Goal: Information Seeking & Learning: Learn about a topic

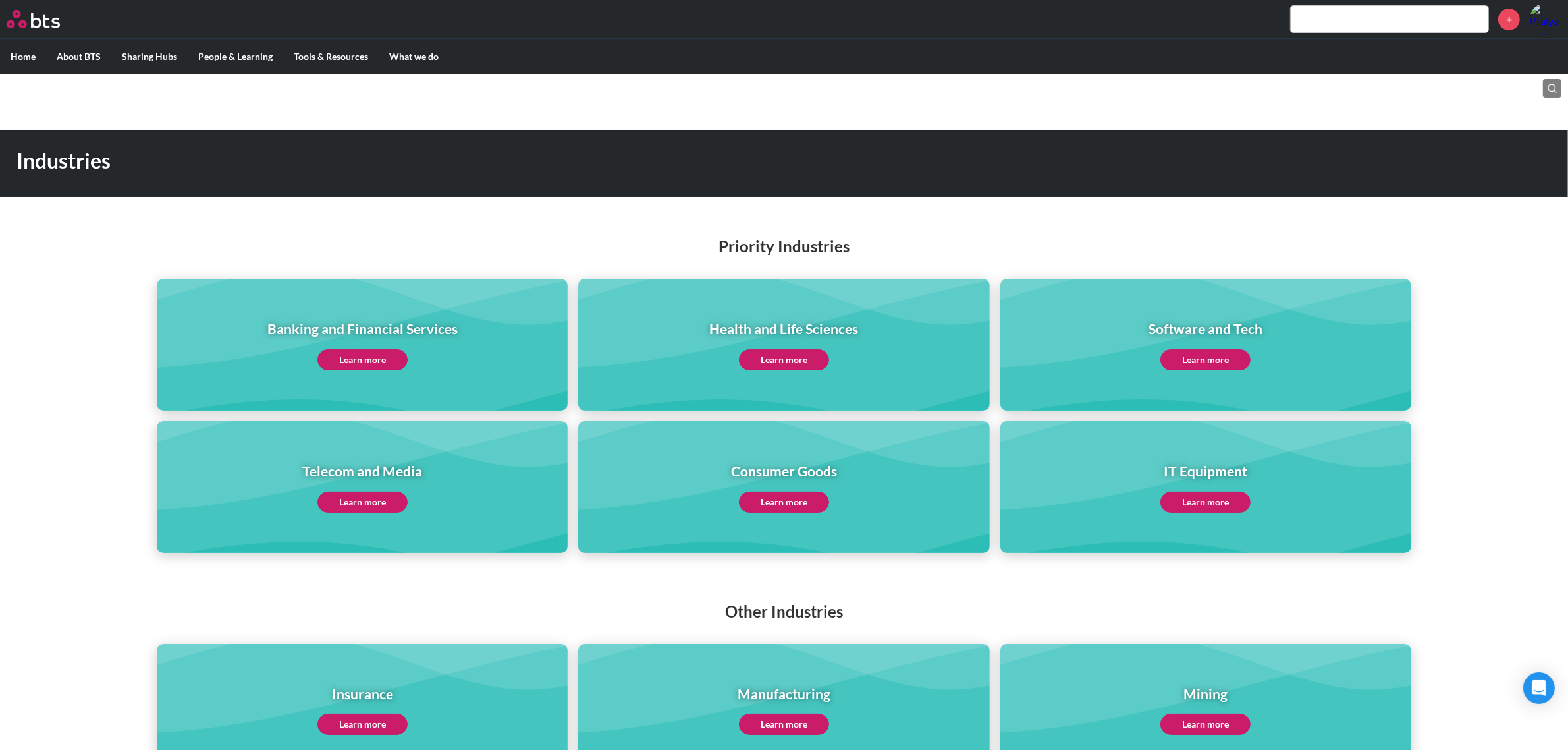
click at [15, 53] on label "Home" at bounding box center [23, 57] width 46 height 34
click at [0, 0] on input "Home" at bounding box center [0, 0] width 0 height 0
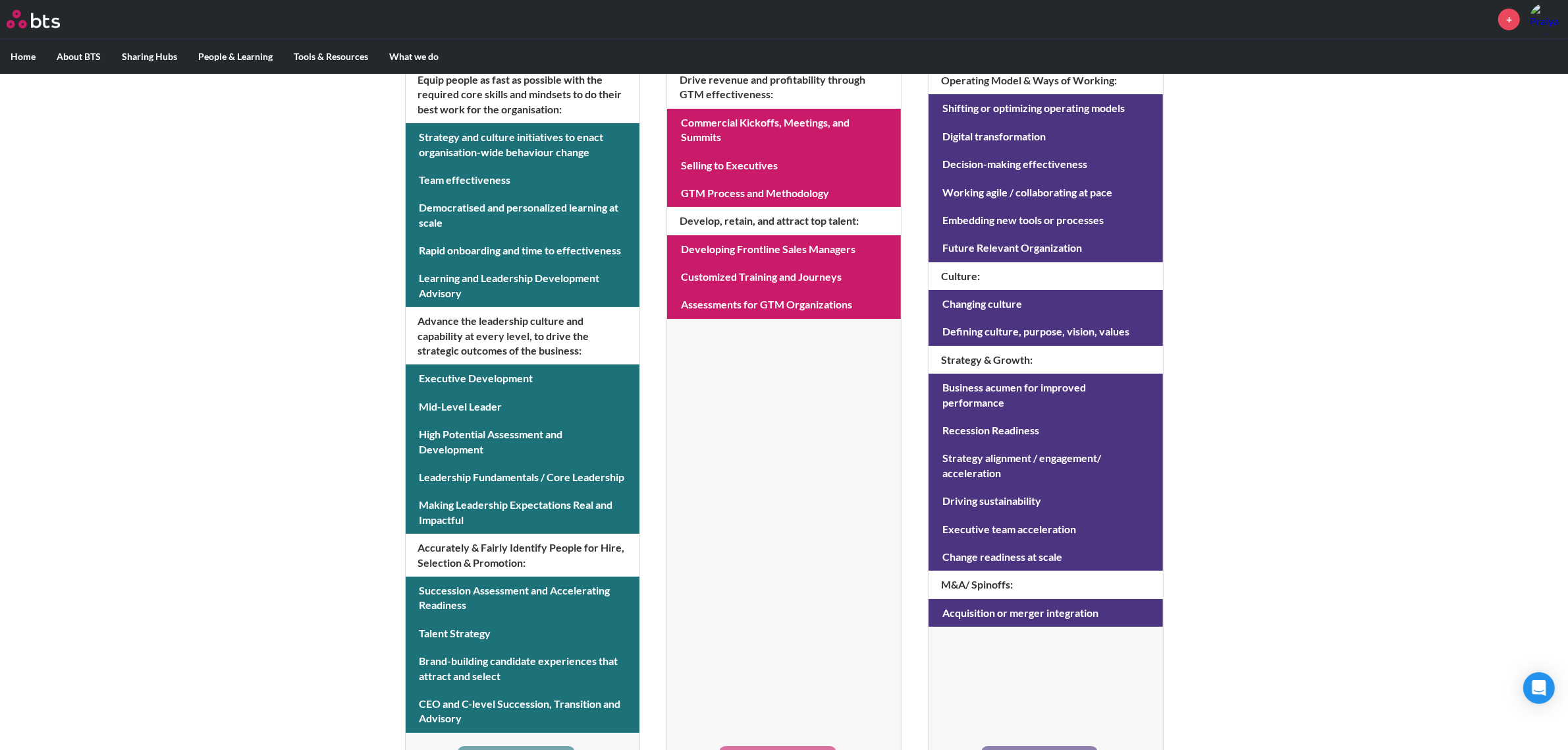
scroll to position [377, 0]
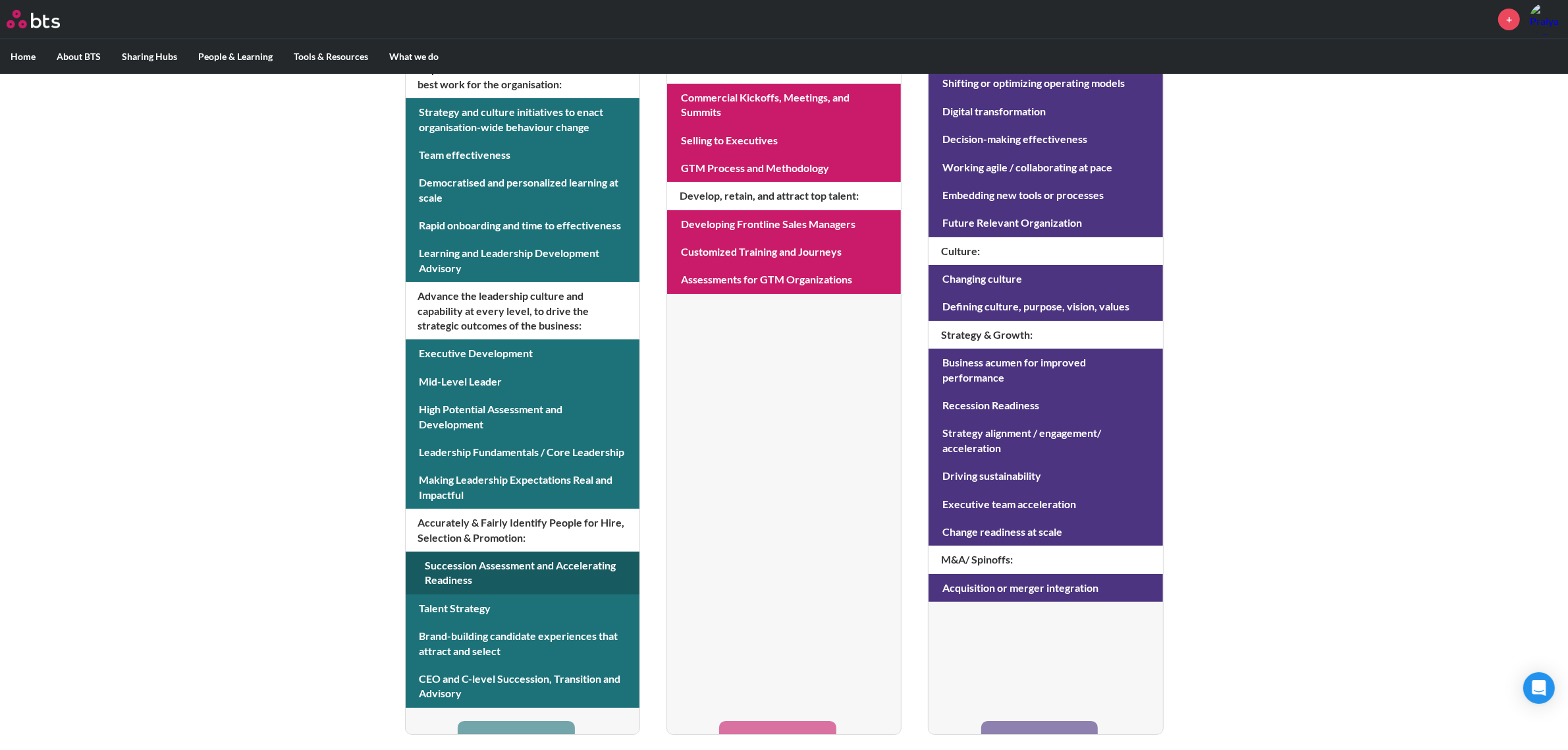
click at [513, 561] on link at bounding box center [523, 573] width 234 height 43
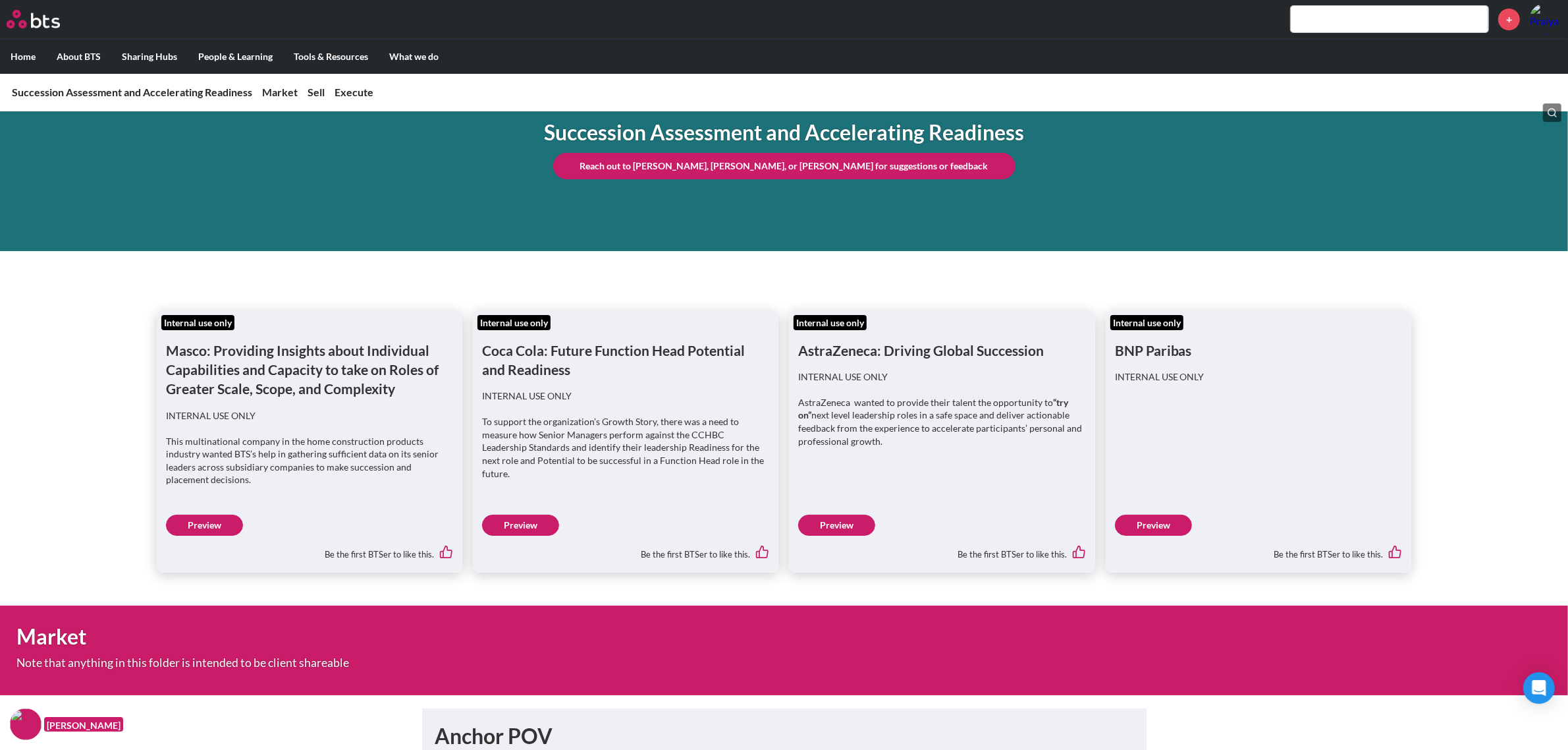
scroll to position [165, 0]
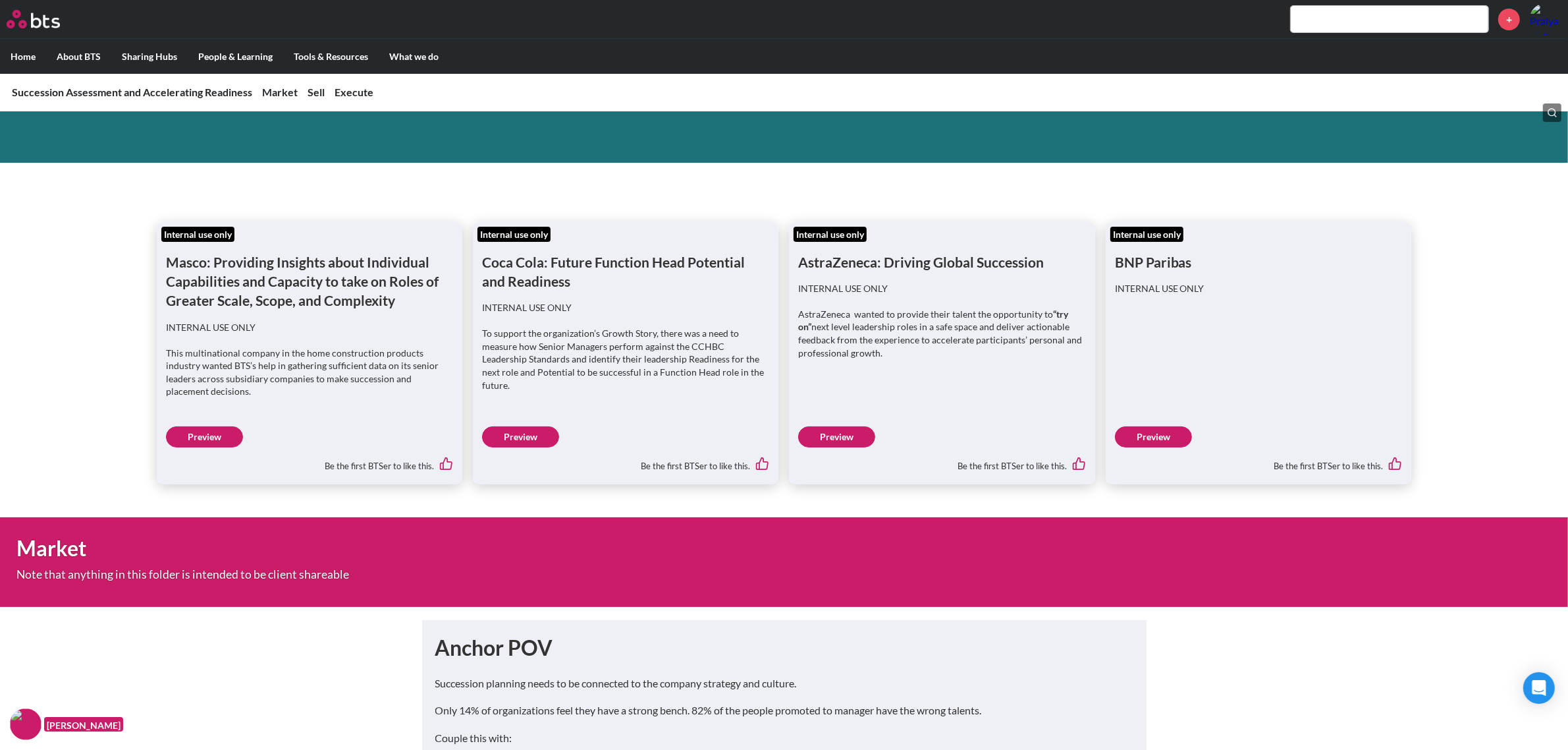
click at [839, 439] on link "Preview" at bounding box center [836, 437] width 77 height 21
